Goal: Consume media (video, audio)

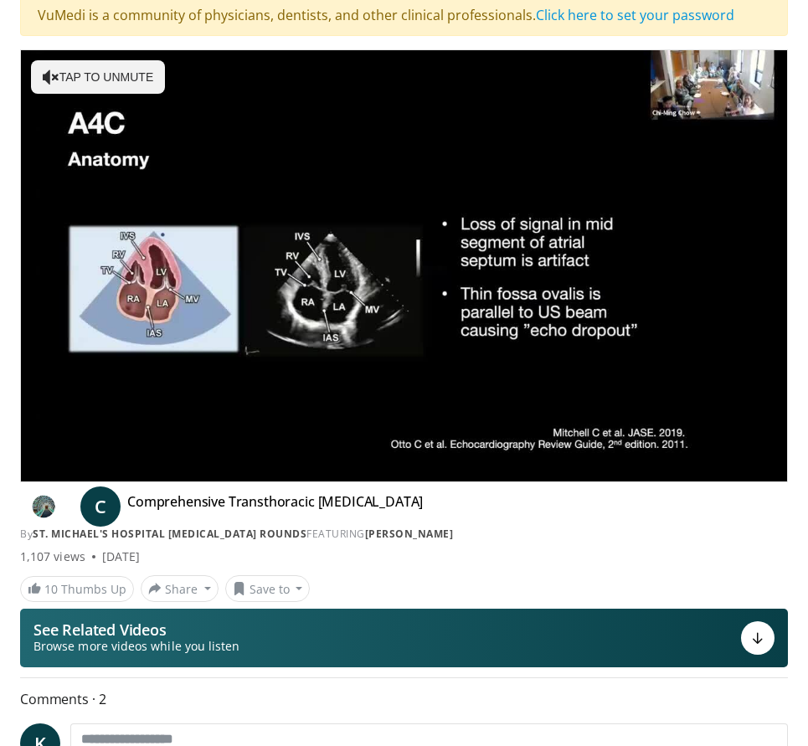
scroll to position [84, 0]
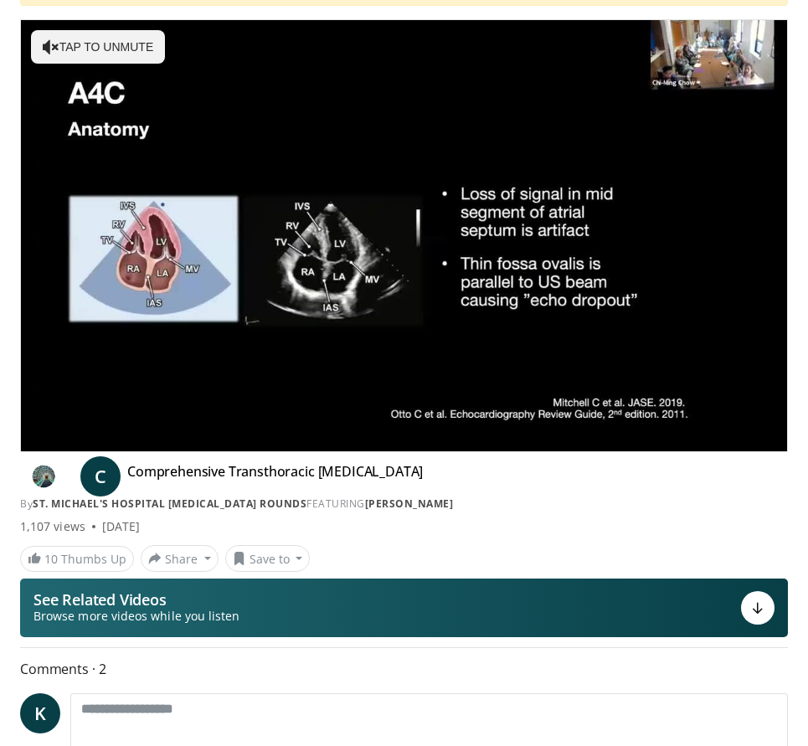
drag, startPoint x: 182, startPoint y: 524, endPoint x: 102, endPoint y: 524, distance: 79.6
click at [102, 524] on div "1,107 views [DATE]" at bounding box center [404, 527] width 768 height 17
copy div "[DATE]"
click at [675, 529] on div "1,107 views [DATE]" at bounding box center [404, 527] width 768 height 17
